Goal: Task Accomplishment & Management: Use online tool/utility

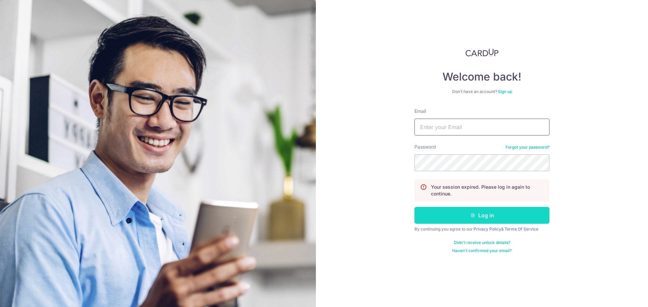
type input "[EMAIL_ADDRESS][DOMAIN_NAME]"
click at [468, 216] on button "Log in" at bounding box center [481, 215] width 135 height 17
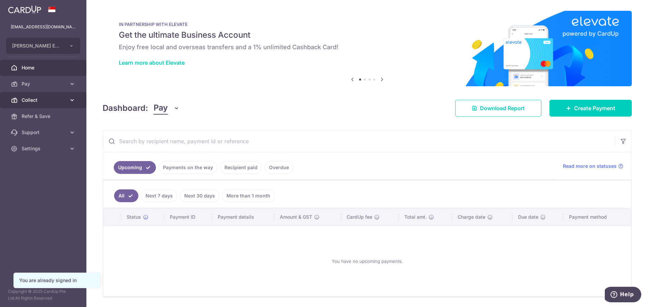
click at [41, 106] on link "Collect" at bounding box center [43, 100] width 86 height 16
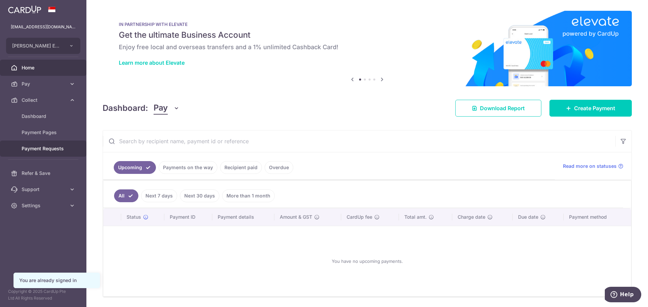
click at [45, 146] on span "Payment Requests" at bounding box center [44, 148] width 45 height 7
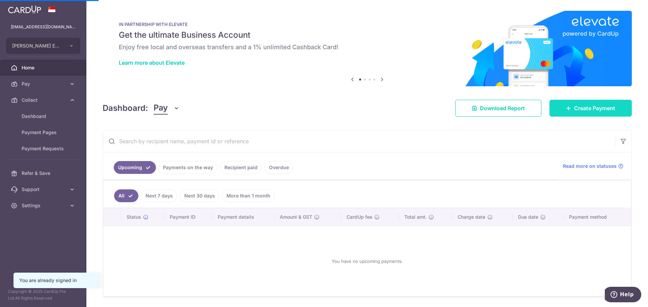
click at [590, 114] on link "Create Payment" at bounding box center [590, 108] width 82 height 17
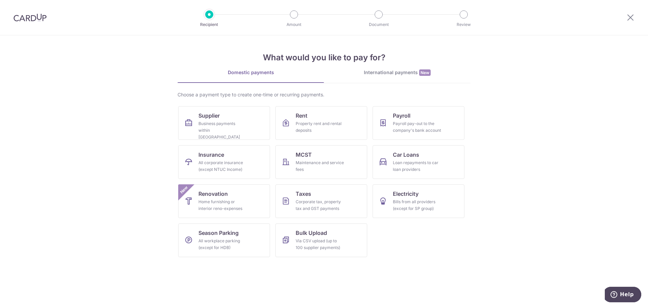
drag, startPoint x: 619, startPoint y: 21, endPoint x: 622, endPoint y: 20, distance: 3.8
click at [619, 20] on div at bounding box center [629, 17] width 35 height 35
click at [627, 18] on icon at bounding box center [630, 17] width 8 height 8
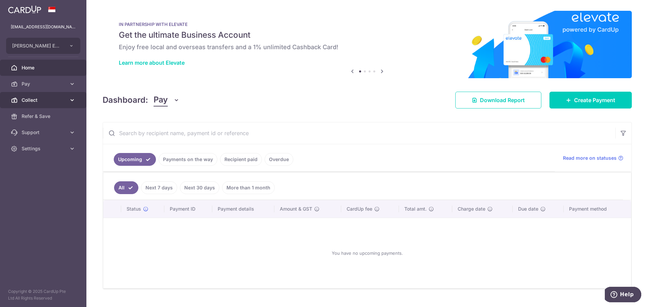
click at [43, 98] on span "Collect" at bounding box center [44, 100] width 45 height 7
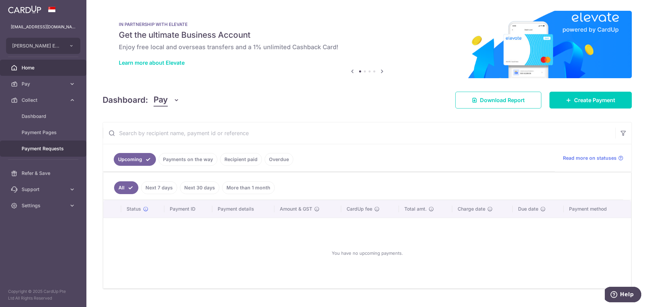
click at [43, 154] on link "Payment Requests" at bounding box center [43, 149] width 86 height 16
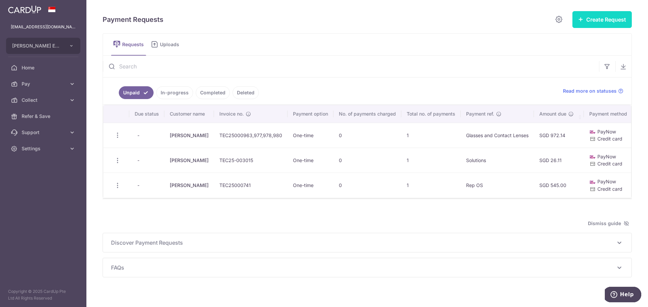
click at [603, 15] on button "Create Request" at bounding box center [601, 19] width 59 height 17
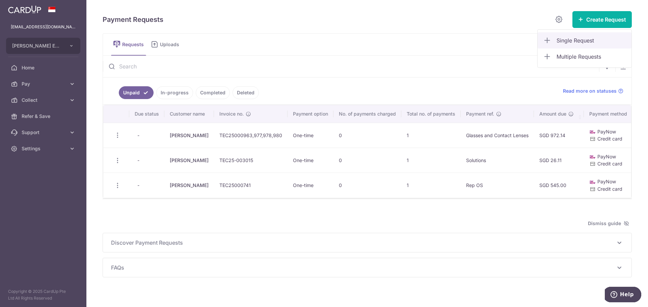
click at [571, 41] on span "Single Request" at bounding box center [590, 40] width 69 height 8
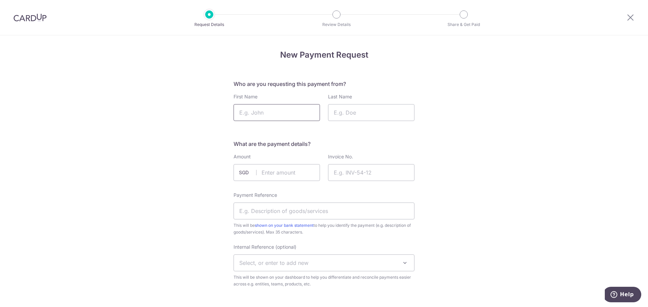
click at [280, 110] on input "First Name" at bounding box center [276, 112] width 86 height 17
type input "C"
type input "Zi Ying"
type input "Chua"
type input "763.00"
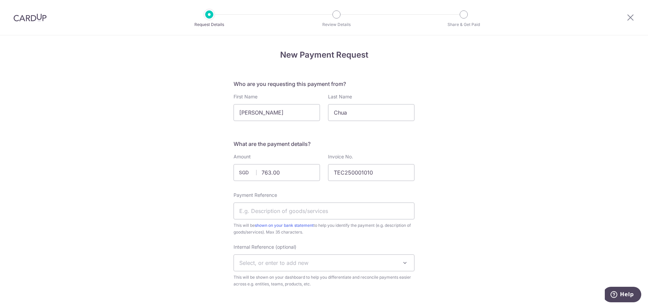
click at [349, 190] on div "What are the payment details? Amount 763.00 SGD Please enter a valid amount up …" at bounding box center [323, 214] width 181 height 148
click at [340, 213] on input "Payment Reference" at bounding box center [323, 211] width 181 height 17
click at [354, 172] on input "TEC250001010" at bounding box center [371, 172] width 86 height 17
type input "TEC25001010"
click at [322, 203] on input "Payment Reference" at bounding box center [323, 211] width 181 height 17
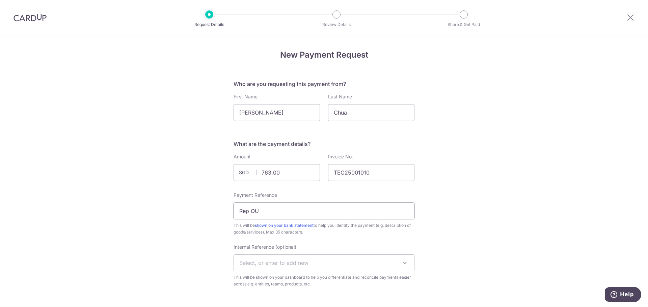
type input "Rep OU"
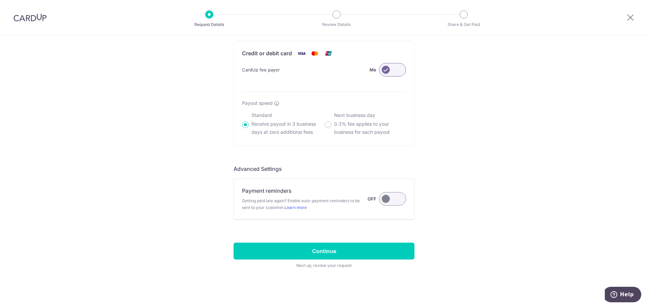
scroll to position [455, 0]
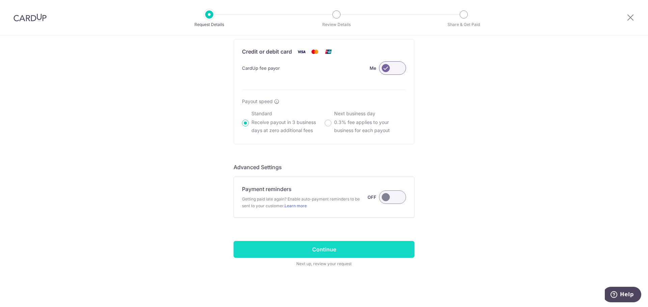
click at [322, 247] on input "Continue" at bounding box center [323, 249] width 181 height 17
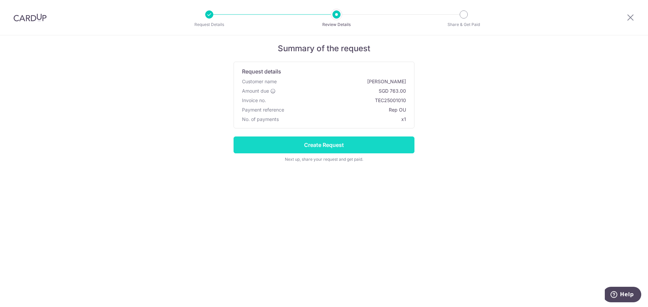
click at [375, 151] on input "Create Request" at bounding box center [323, 145] width 181 height 17
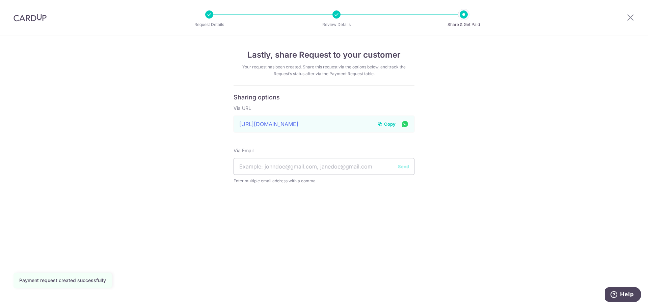
click at [387, 127] on div "Copy" at bounding box center [393, 124] width 32 height 8
click at [390, 124] on span "Copy" at bounding box center [389, 124] width 11 height 7
